Goal: Check status: Check status

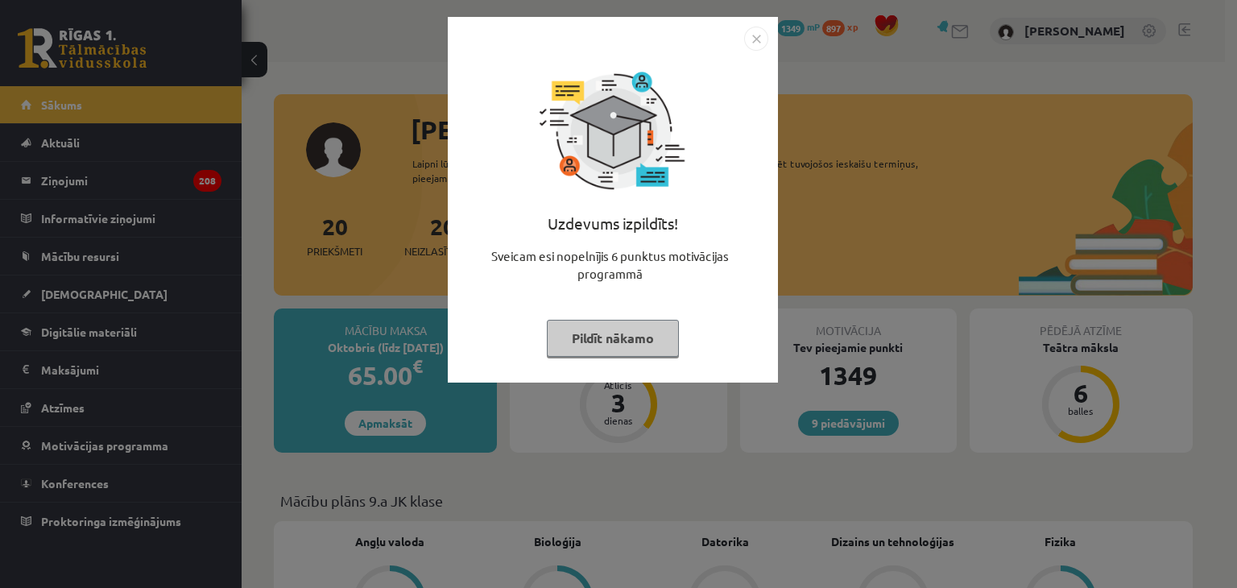
click at [758, 40] on img "Close" at bounding box center [756, 39] width 24 height 24
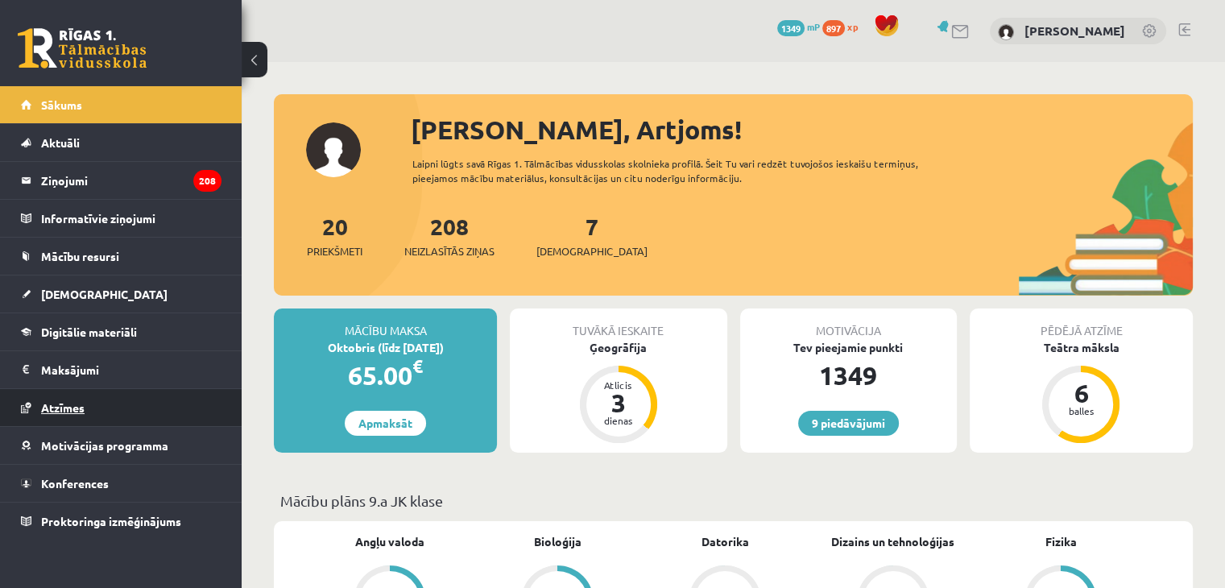
click at [188, 412] on link "Atzīmes" at bounding box center [121, 407] width 201 height 37
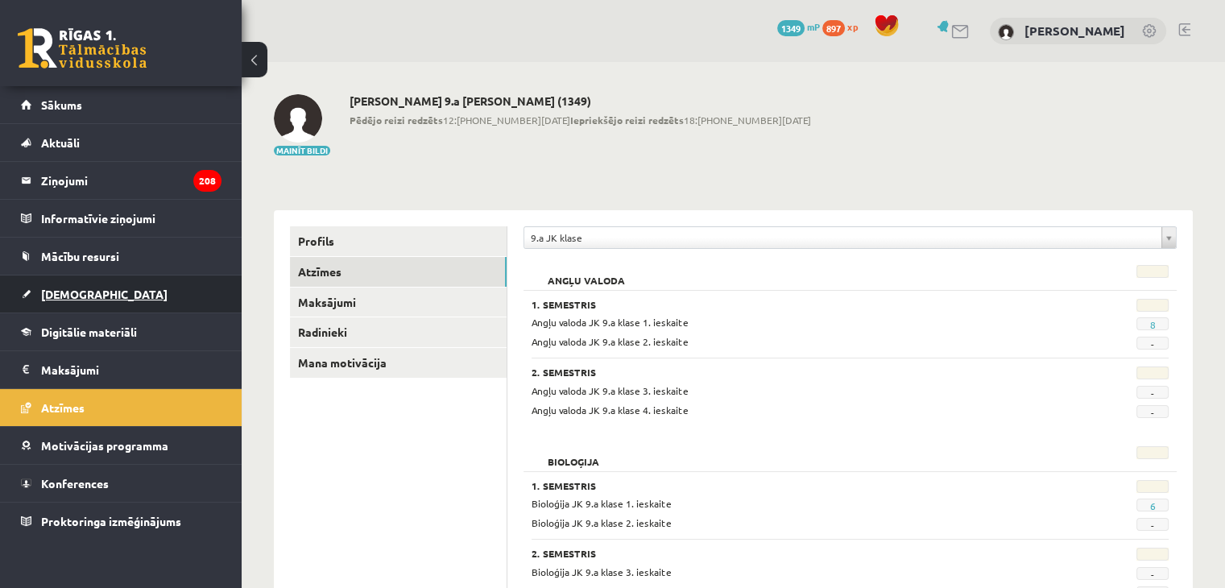
click at [179, 288] on link "[DEMOGRAPHIC_DATA]" at bounding box center [121, 293] width 201 height 37
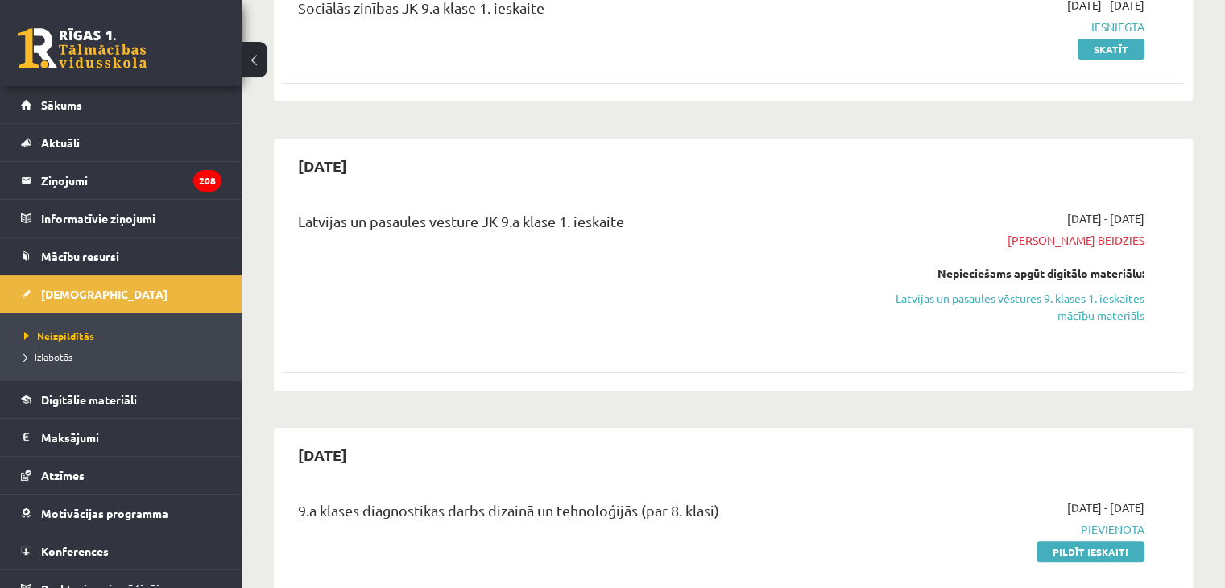
scroll to position [267, 0]
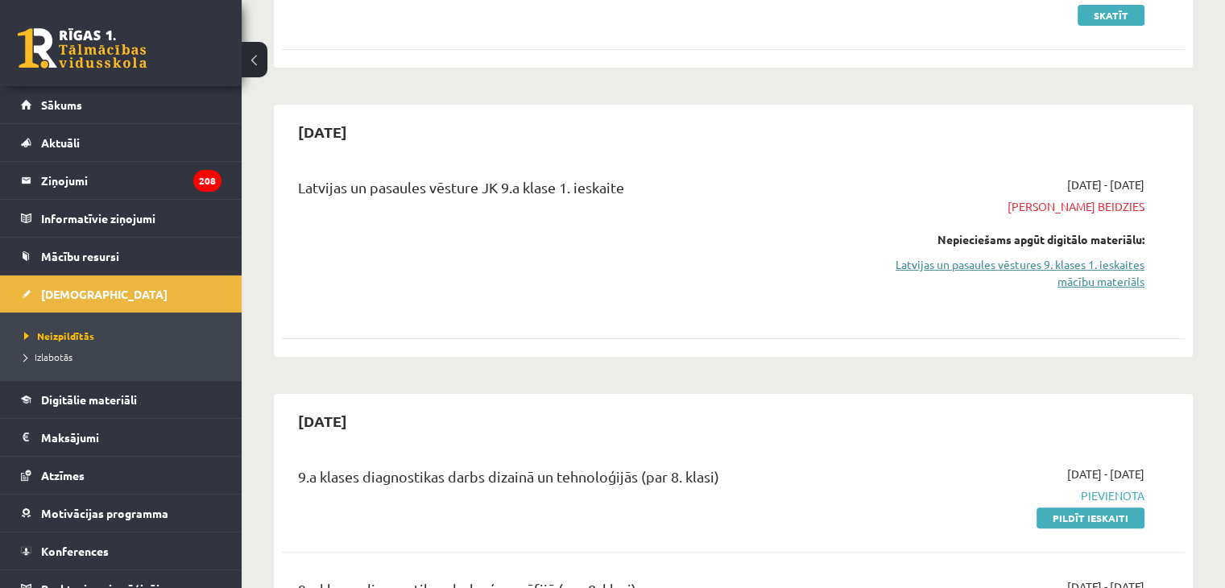
click at [1107, 258] on link "Latvijas un pasaules vēstures 9. klases 1. ieskaites mācību materiāls" at bounding box center [1012, 273] width 266 height 34
click at [1047, 262] on link "Latvijas un pasaules vēstures 9. klases 1. ieskaites mācību materiāls" at bounding box center [1012, 273] width 266 height 34
click at [1065, 270] on link "Latvijas un pasaules vēstures 9. klases 1. ieskaites mācību materiāls" at bounding box center [1012, 273] width 266 height 34
